Goal: Find specific page/section: Find specific page/section

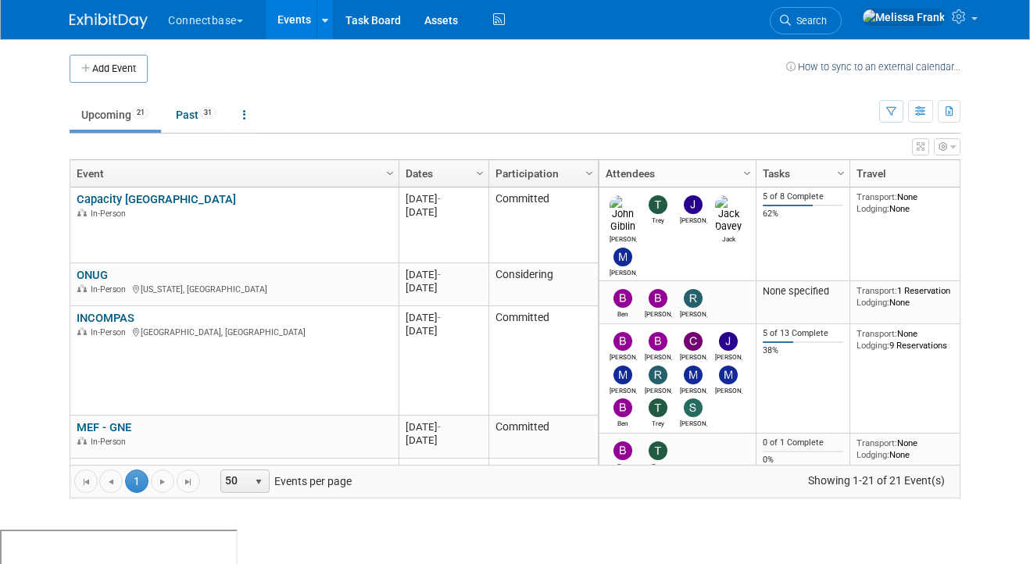
click at [306, 12] on link "Events" at bounding box center [294, 19] width 57 height 39
click at [207, 109] on span "31" at bounding box center [207, 113] width 17 height 12
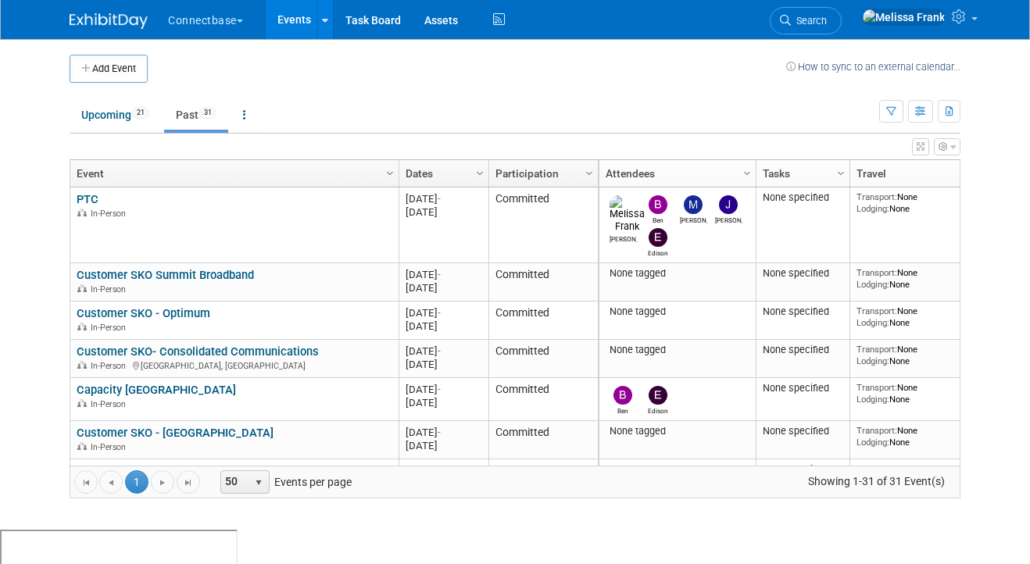
click at [451, 174] on link "Dates" at bounding box center [442, 173] width 73 height 27
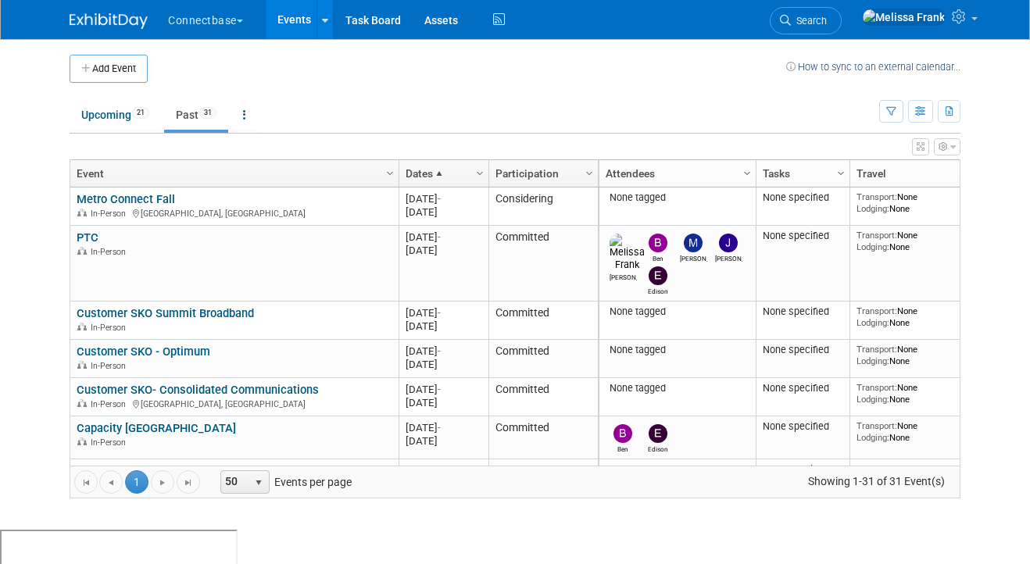
click at [437, 172] on span at bounding box center [439, 173] width 13 height 13
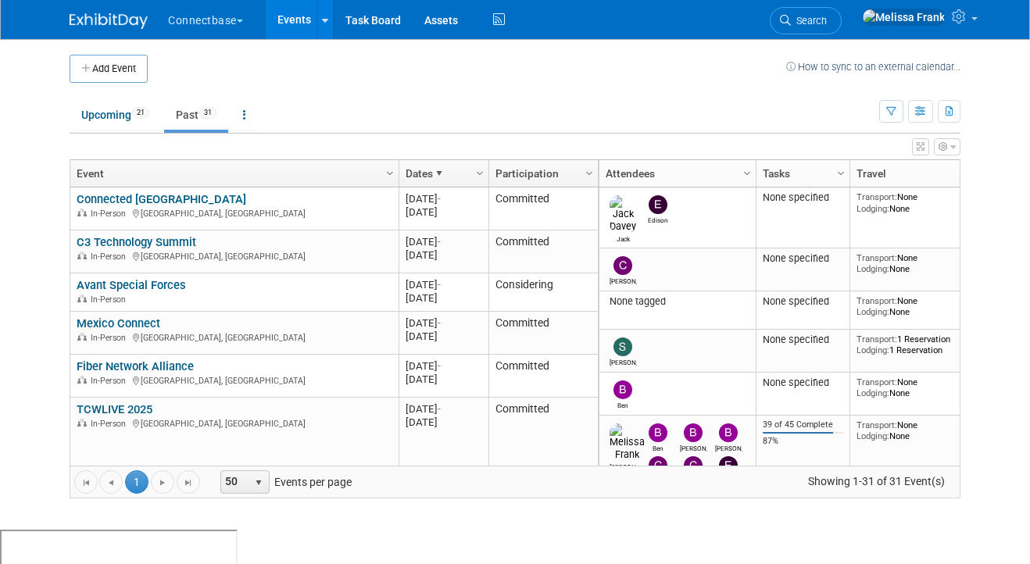
click at [437, 172] on span at bounding box center [439, 173] width 13 height 13
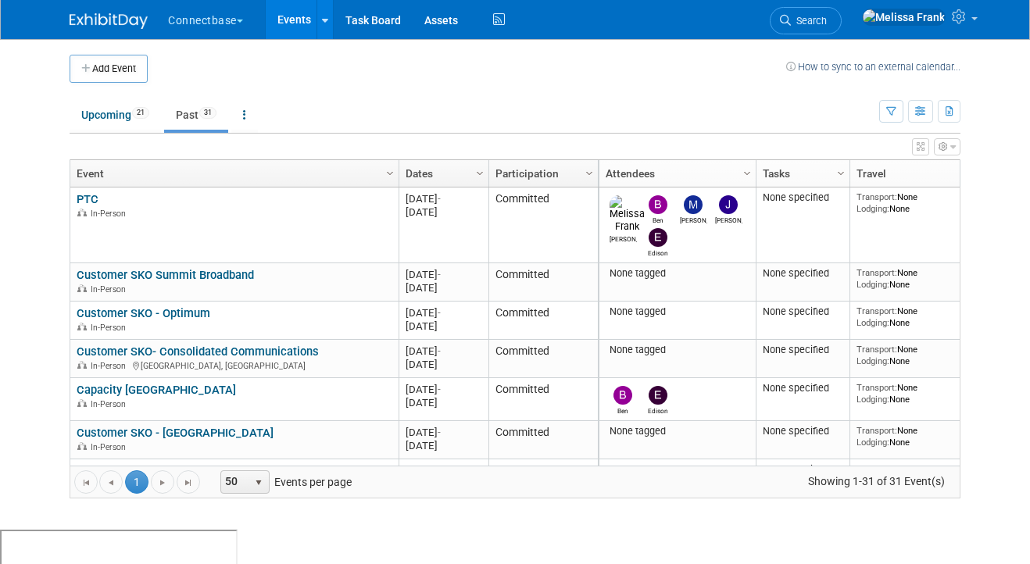
click at [437, 172] on link "Dates" at bounding box center [442, 173] width 73 height 27
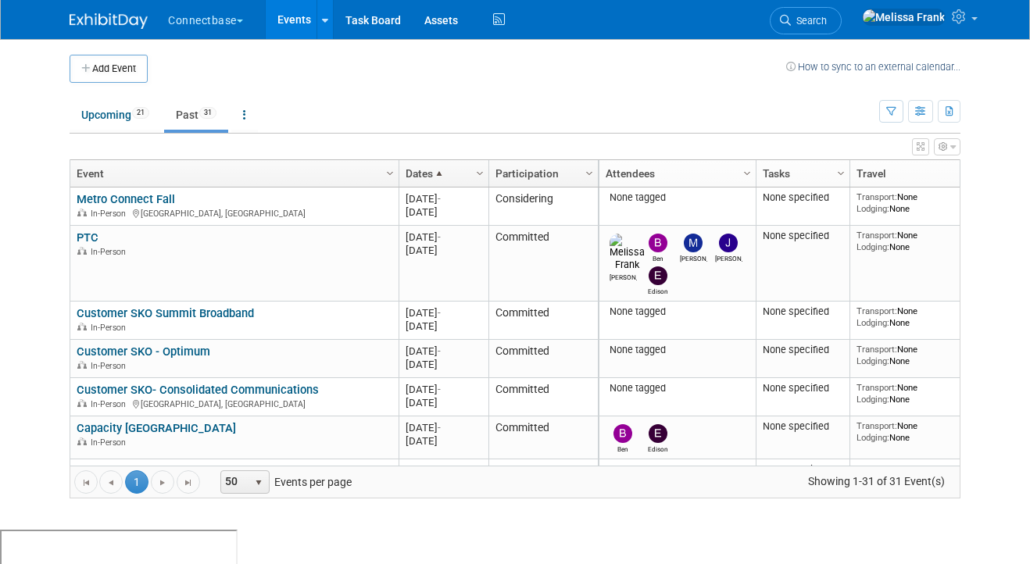
click at [442, 177] on span at bounding box center [439, 173] width 13 height 13
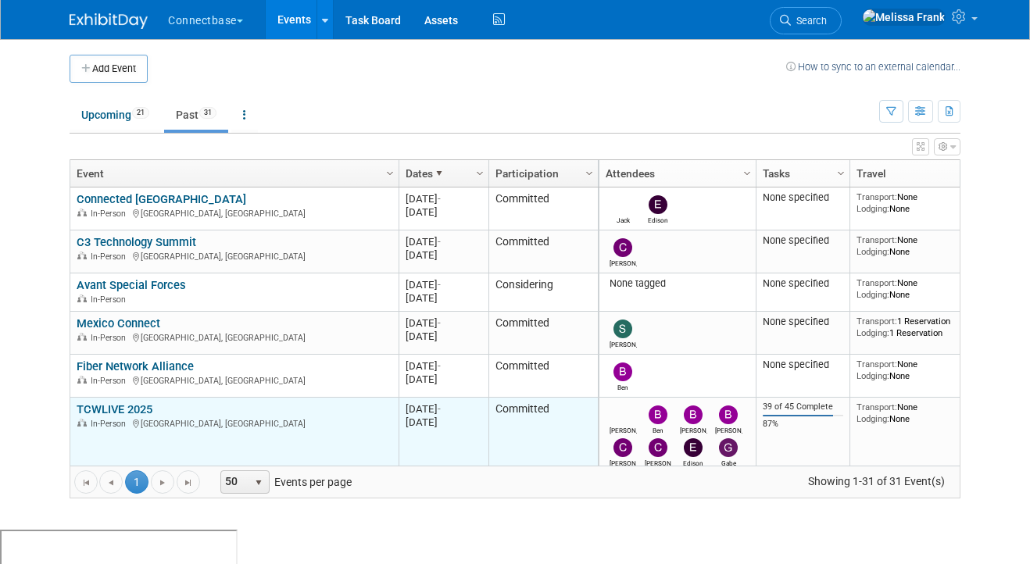
click at [104, 411] on link "TCWLIVE 2025" at bounding box center [115, 409] width 76 height 14
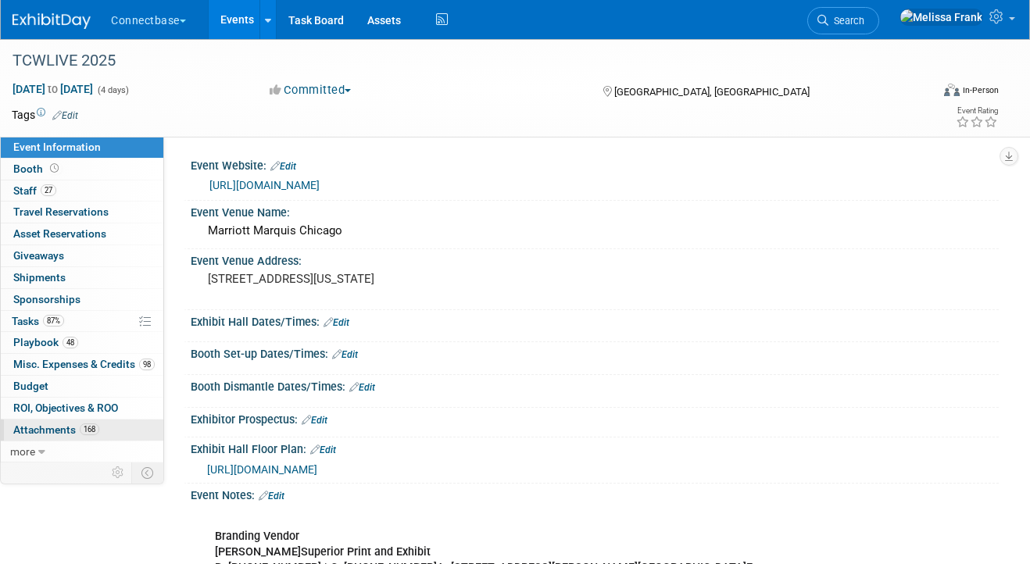
click at [57, 426] on span "Attachments 168" at bounding box center [56, 430] width 86 height 13
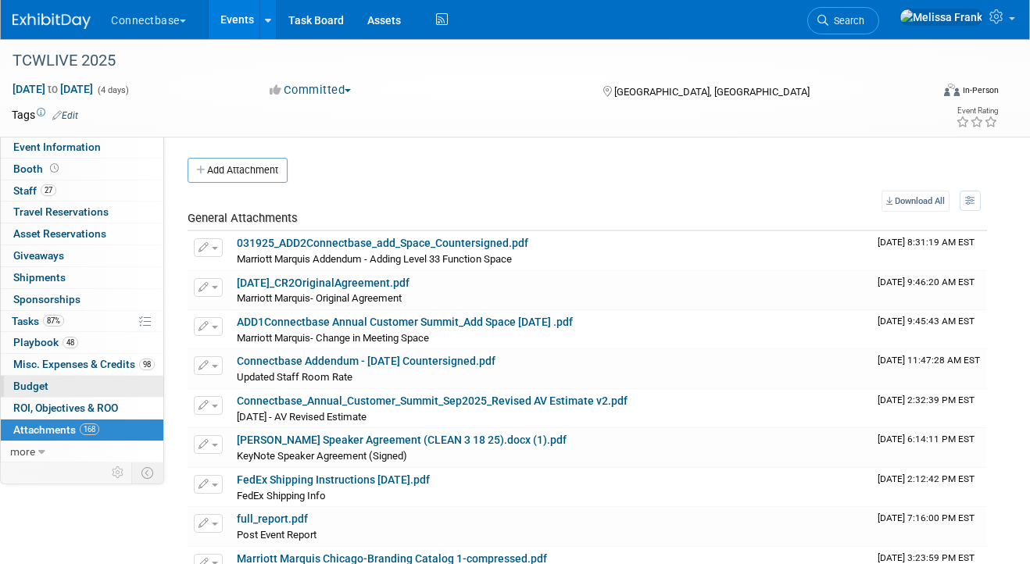
click at [59, 388] on link "Budget" at bounding box center [82, 386] width 163 height 21
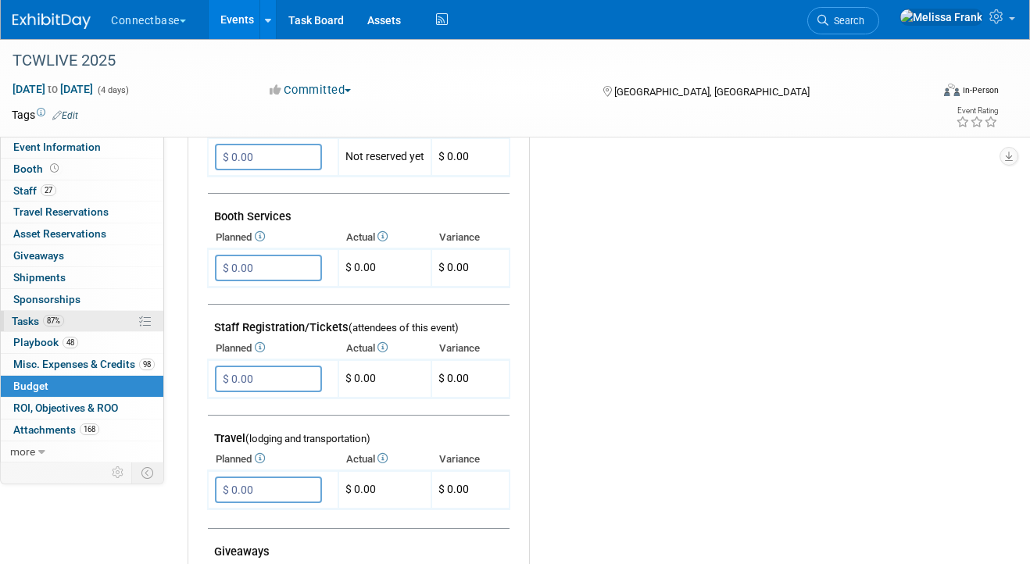
scroll to position [294, 0]
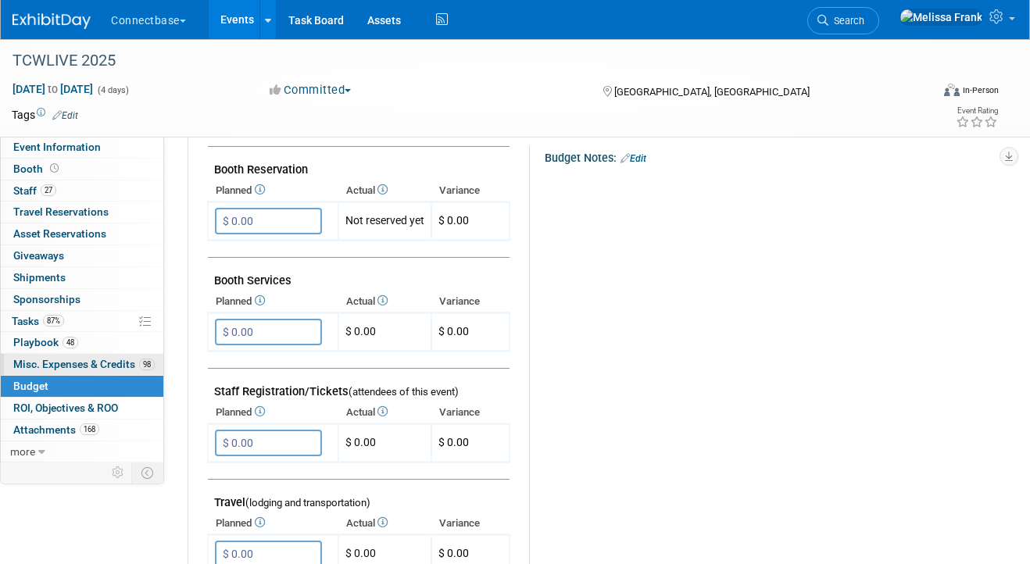
click at [95, 367] on span "Misc. Expenses & Credits 98" at bounding box center [83, 364] width 141 height 13
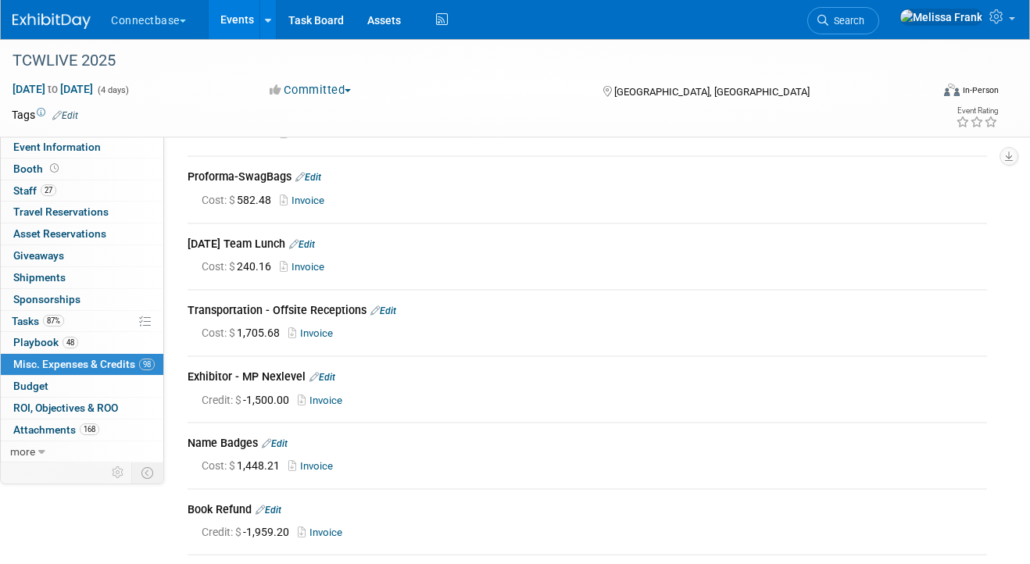
scroll to position [17699, 0]
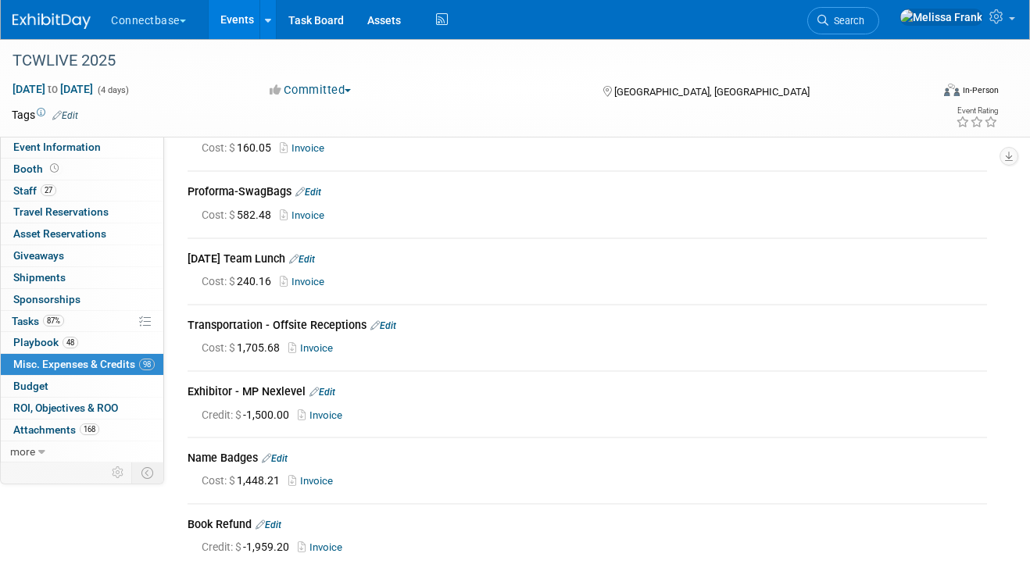
click at [313, 354] on link "Invoice" at bounding box center [313, 348] width 51 height 12
